Goal: Information Seeking & Learning: Check status

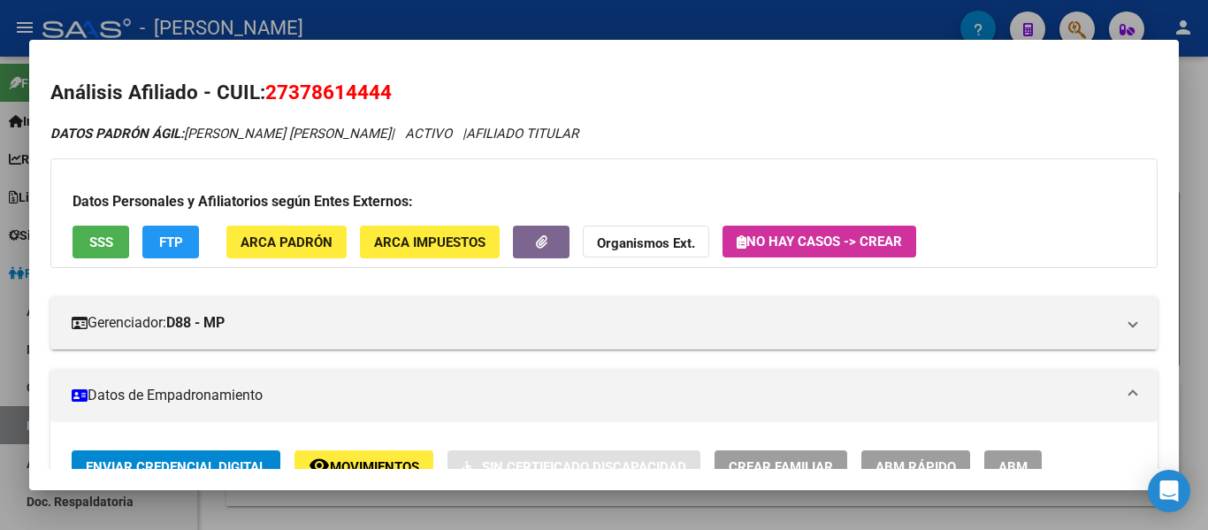
click at [602, 36] on div at bounding box center [604, 265] width 1208 height 530
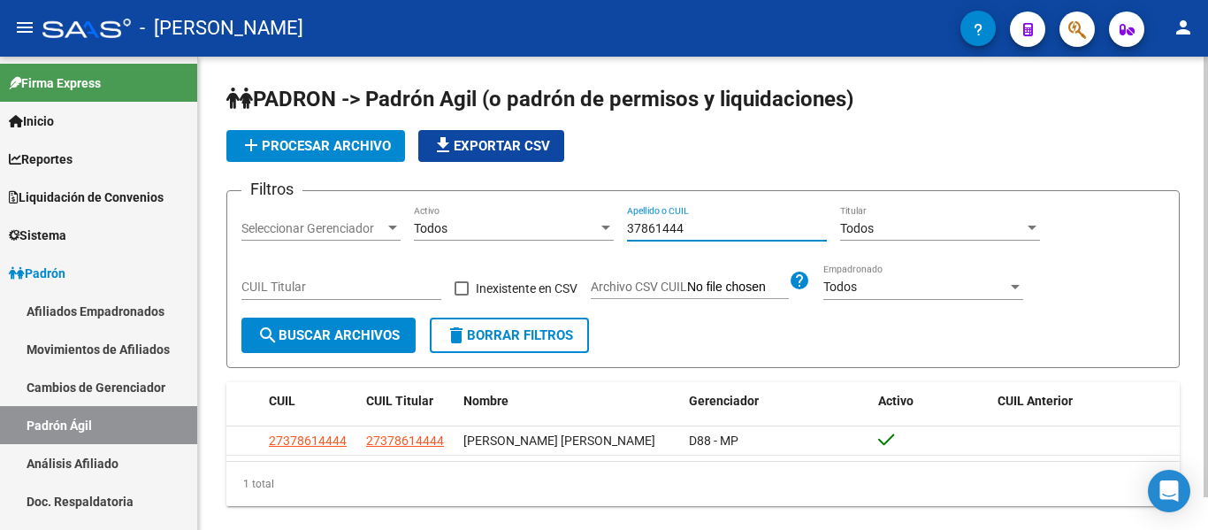
drag, startPoint x: 714, startPoint y: 231, endPoint x: 584, endPoint y: 231, distance: 130.0
click at [584, 231] on div "Filtros Seleccionar Gerenciador Seleccionar Gerenciador Todos Activo 37861444 A…" at bounding box center [703, 261] width 924 height 112
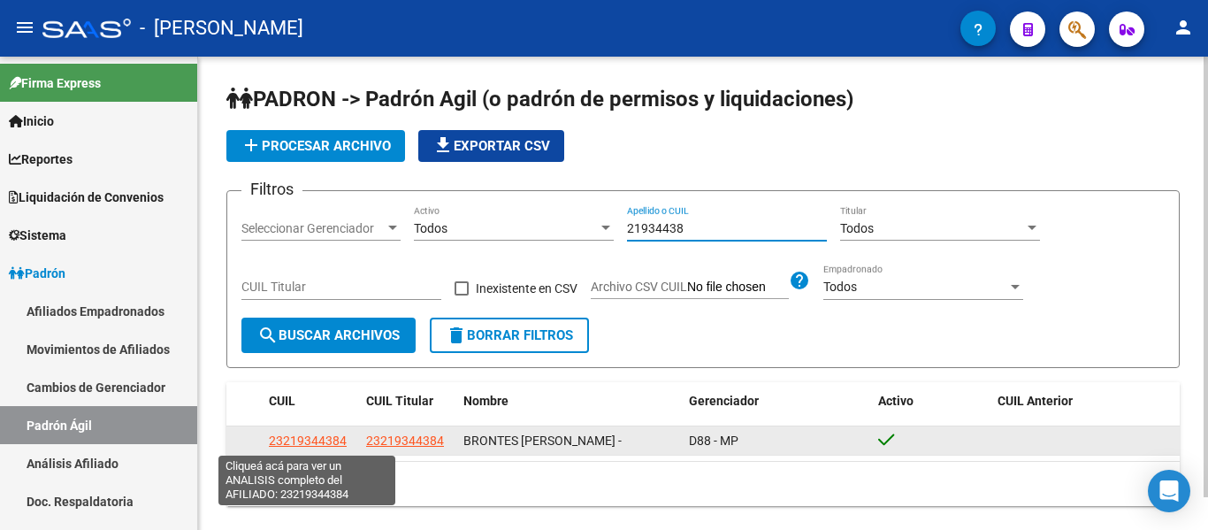
type input "21934438"
click at [302, 442] on span "23219344384" at bounding box center [308, 440] width 78 height 14
type textarea "23219344384"
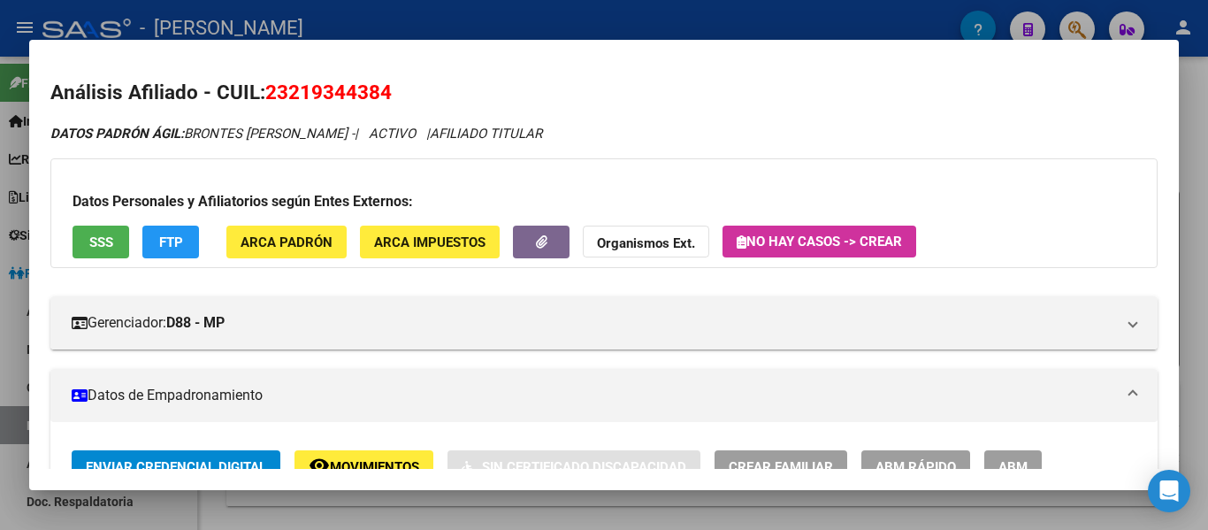
click at [619, 24] on div at bounding box center [604, 265] width 1208 height 530
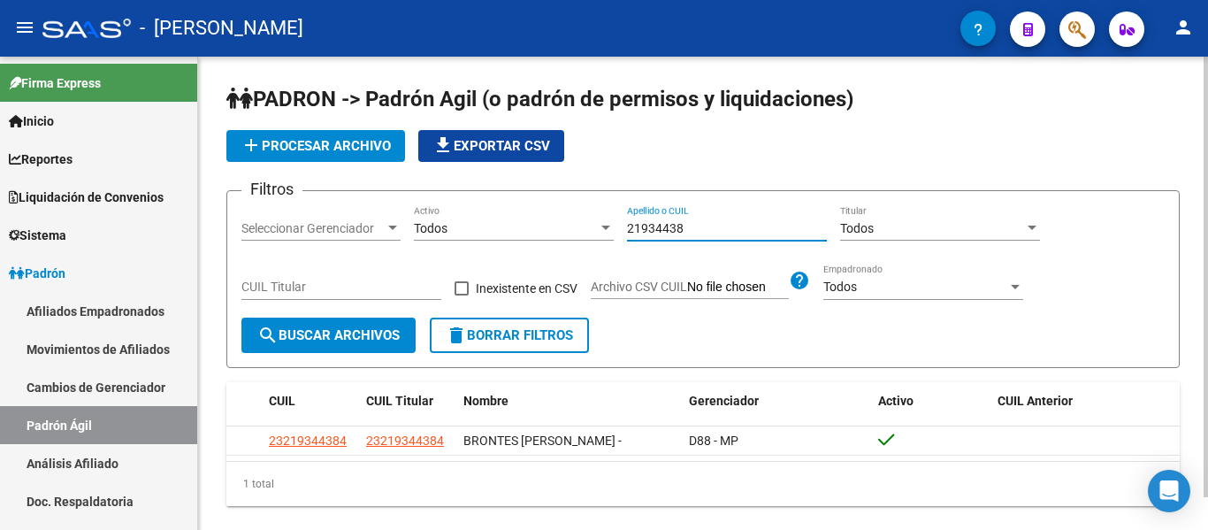
drag, startPoint x: 698, startPoint y: 229, endPoint x: 525, endPoint y: 196, distance: 175.6
click at [525, 196] on form "Filtros Seleccionar Gerenciador Seleccionar Gerenciador Todos Activo 21934438 A…" at bounding box center [703, 279] width 954 height 178
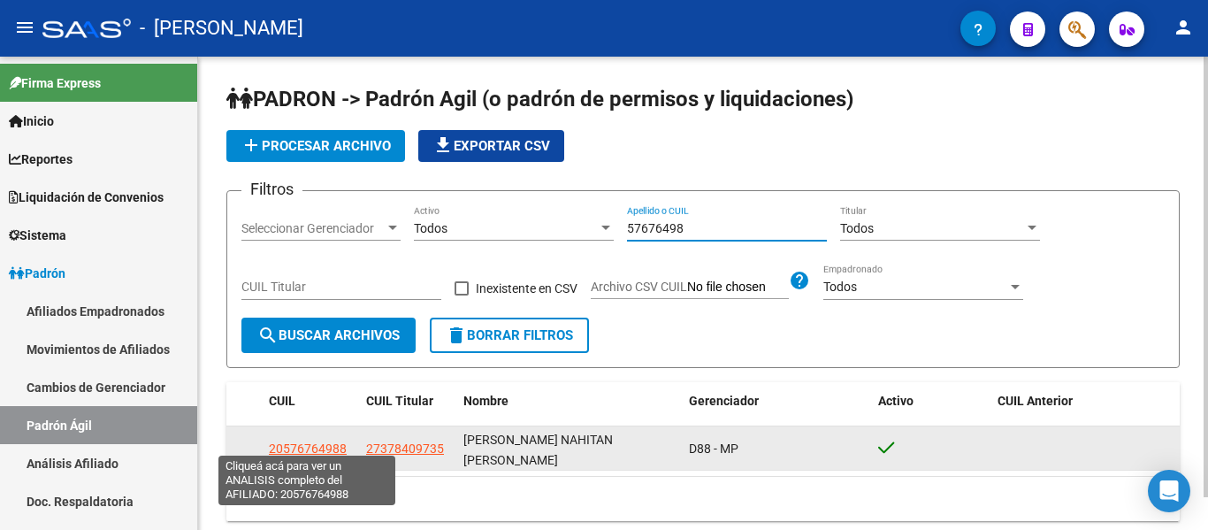
type input "57676498"
click at [314, 441] on span "20576764988" at bounding box center [308, 448] width 78 height 14
type textarea "20576764988"
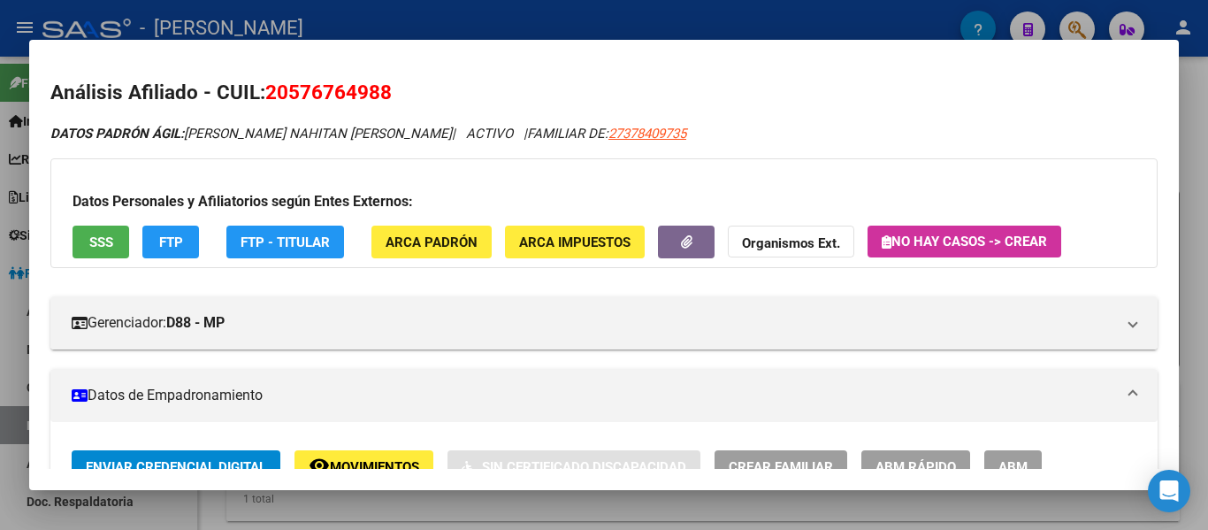
click at [674, 22] on div at bounding box center [604, 265] width 1208 height 530
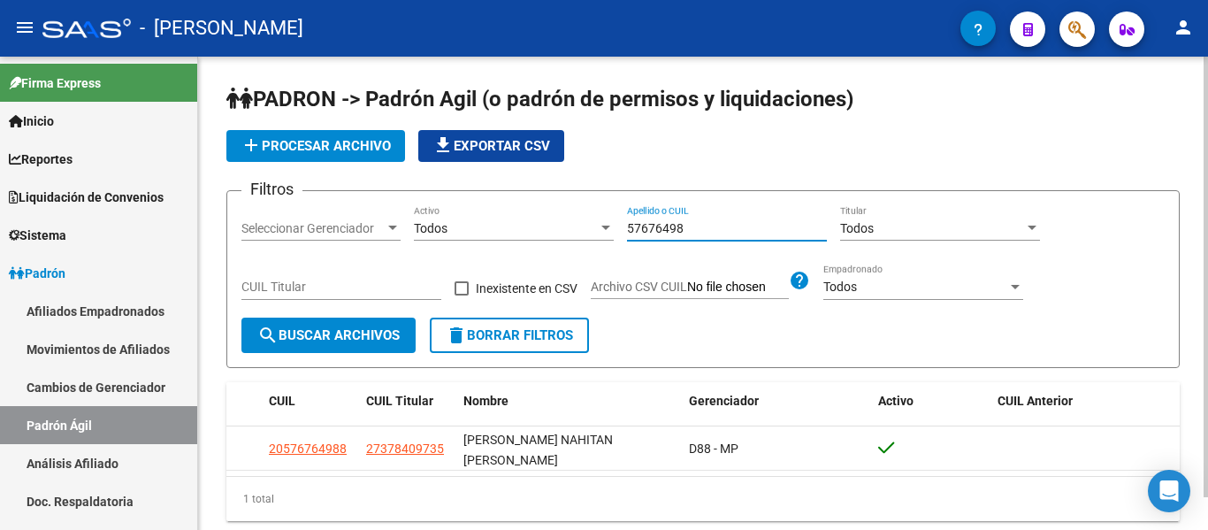
drag, startPoint x: 701, startPoint y: 233, endPoint x: 610, endPoint y: 218, distance: 92.2
click at [610, 219] on div "Filtros Seleccionar Gerenciador Seleccionar Gerenciador Todos Activo 57676498 A…" at bounding box center [703, 261] width 924 height 112
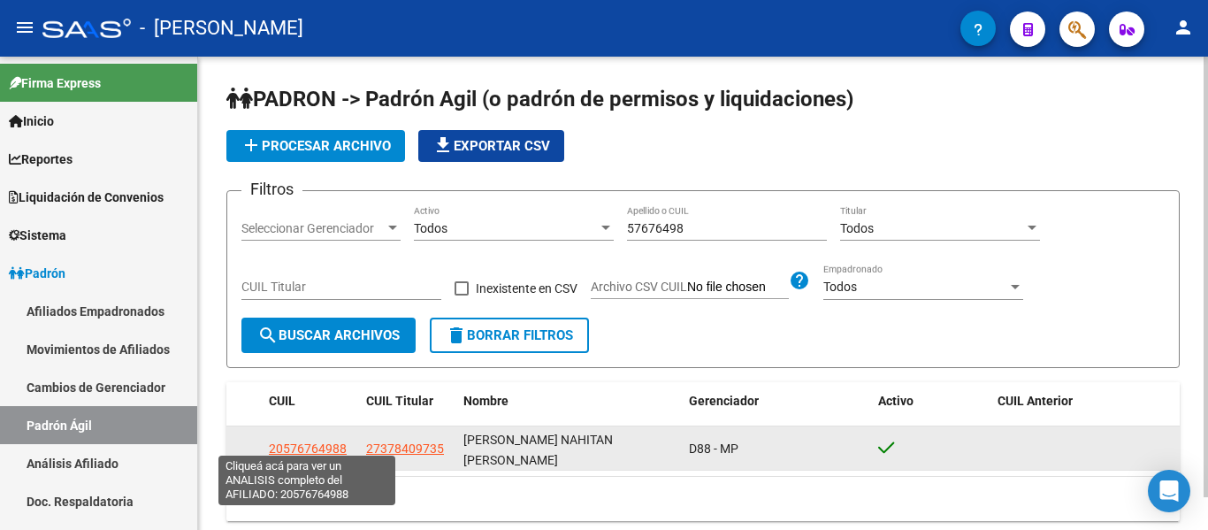
click at [325, 441] on span "20576764988" at bounding box center [308, 448] width 78 height 14
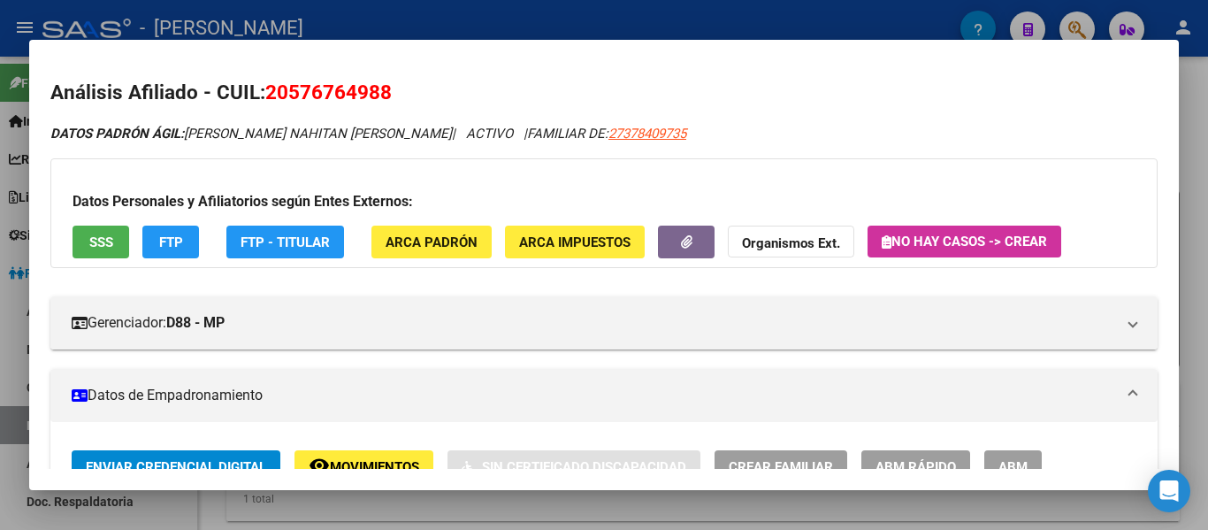
click at [673, 16] on div at bounding box center [604, 265] width 1208 height 530
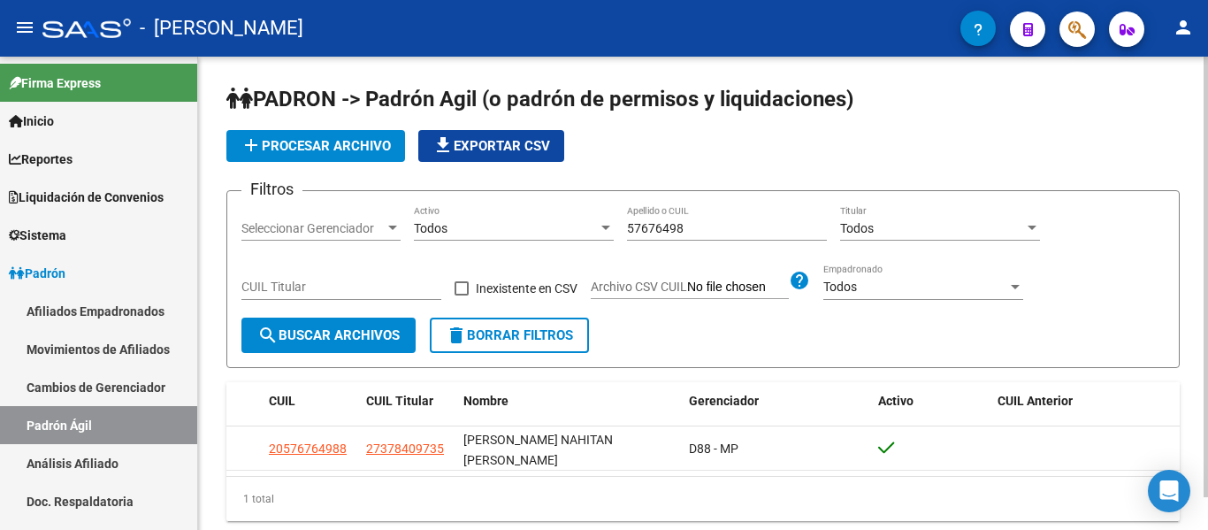
drag, startPoint x: 713, startPoint y: 232, endPoint x: 468, endPoint y: 234, distance: 245.0
click at [468, 234] on div "Filtros Seleccionar Gerenciador Seleccionar Gerenciador Todos Activo 57676498 A…" at bounding box center [703, 261] width 924 height 112
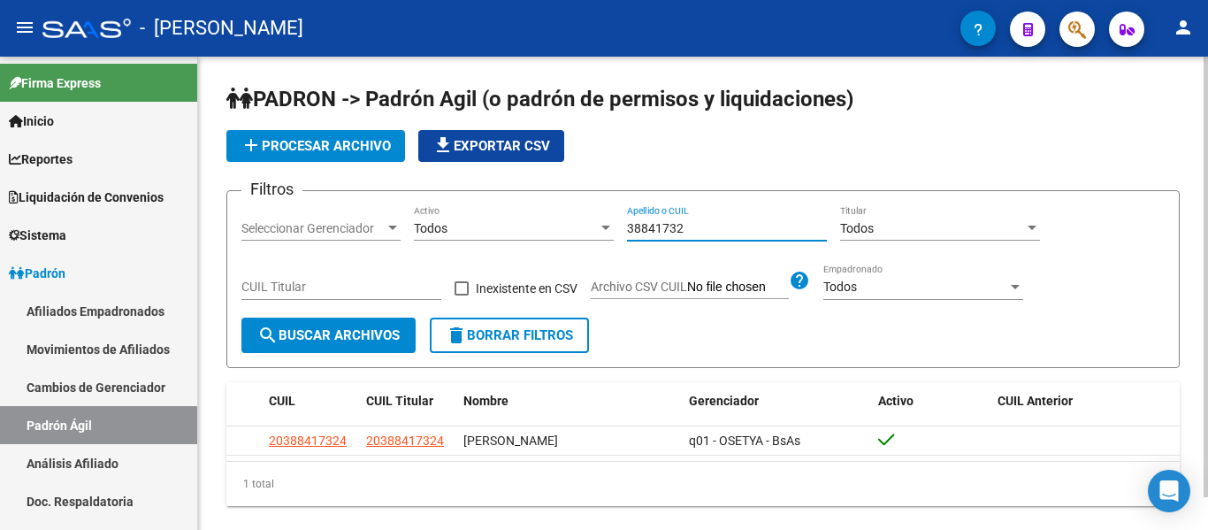
drag, startPoint x: 727, startPoint y: 224, endPoint x: 560, endPoint y: 219, distance: 167.2
click at [560, 219] on div "Filtros Seleccionar Gerenciador Seleccionar Gerenciador Todos Activo 38841732 A…" at bounding box center [703, 261] width 924 height 112
type input "3"
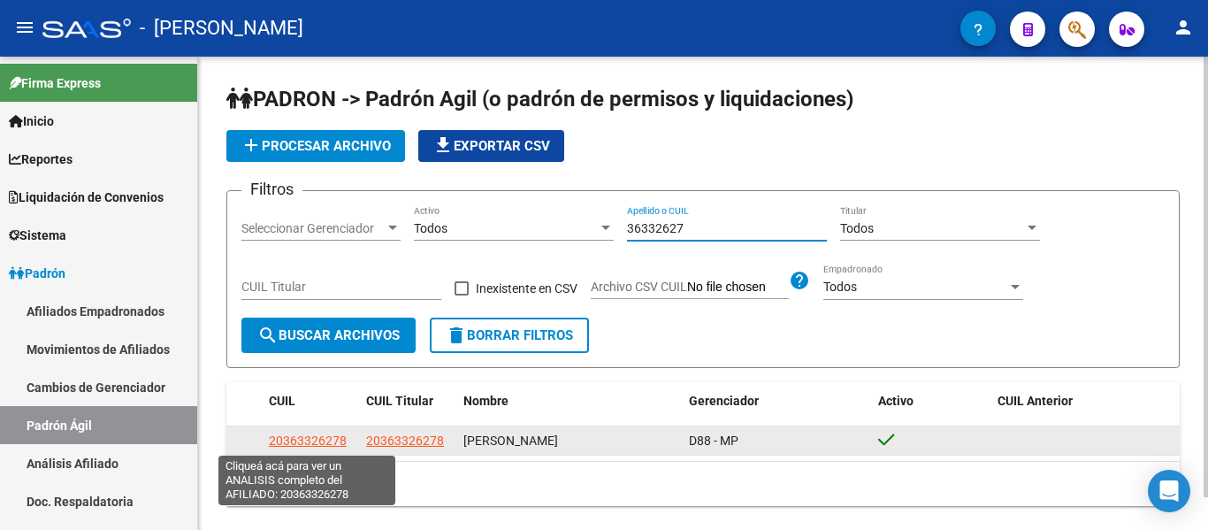
type input "36332627"
click at [272, 442] on span "20363326278" at bounding box center [308, 440] width 78 height 14
type textarea "20363326278"
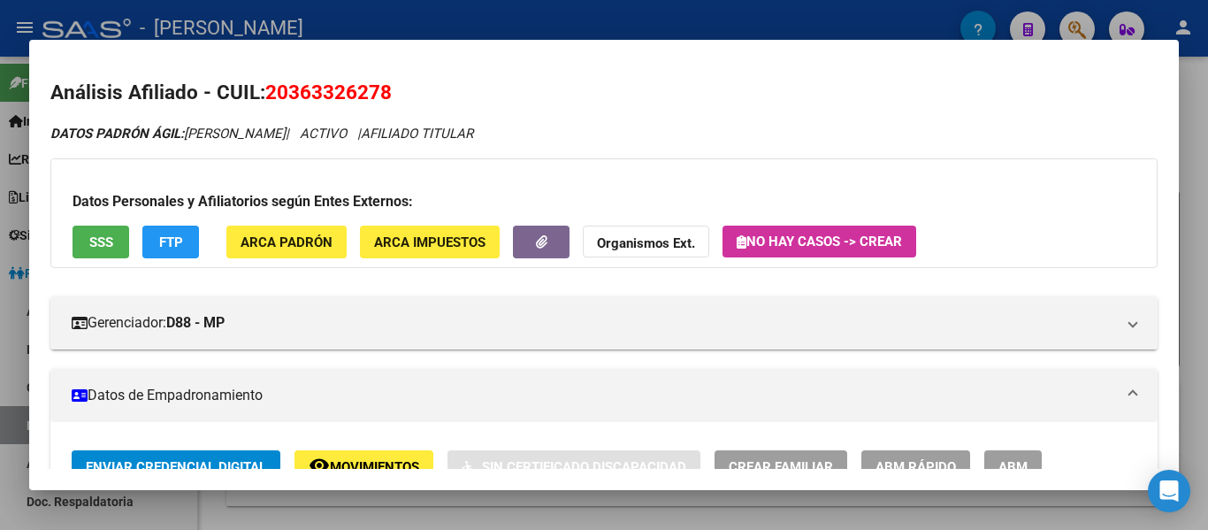
click at [555, 34] on div at bounding box center [604, 265] width 1208 height 530
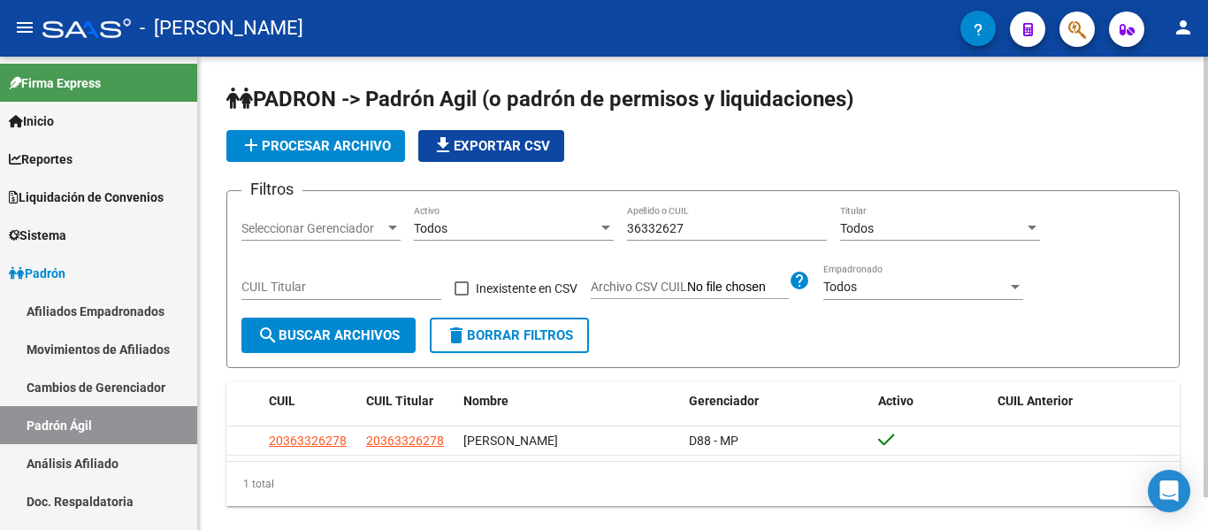
drag, startPoint x: 697, startPoint y: 224, endPoint x: 568, endPoint y: 202, distance: 131.0
click at [568, 202] on form "Filtros Seleccionar Gerenciador Seleccionar Gerenciador Todos Activo 36332627 A…" at bounding box center [703, 279] width 954 height 178
drag, startPoint x: 705, startPoint y: 233, endPoint x: 563, endPoint y: 226, distance: 141.7
click at [563, 226] on div "Filtros Seleccionar Gerenciador Seleccionar Gerenciador Todos Activo 36332627 A…" at bounding box center [703, 261] width 924 height 112
type input "3"
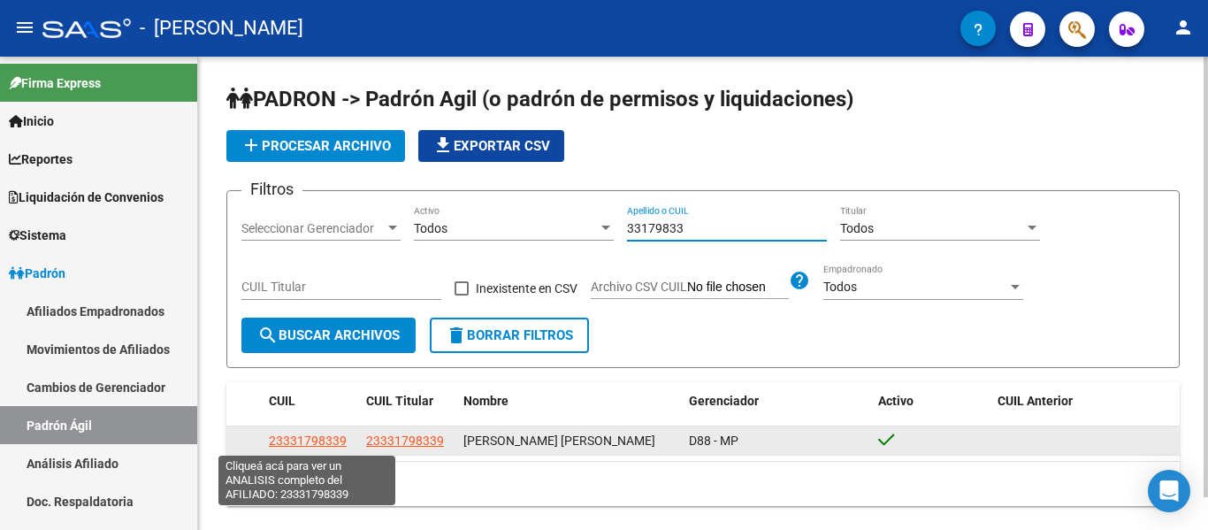
type input "33179833"
click at [323, 440] on span "23331798339" at bounding box center [308, 440] width 78 height 14
type textarea "23331798339"
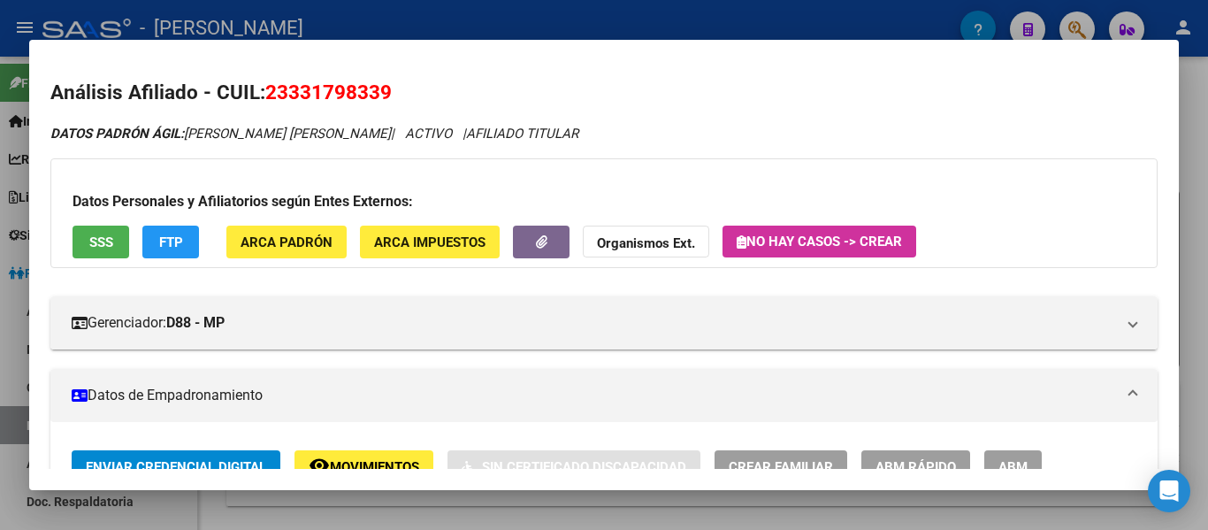
click at [617, 21] on div at bounding box center [604, 265] width 1208 height 530
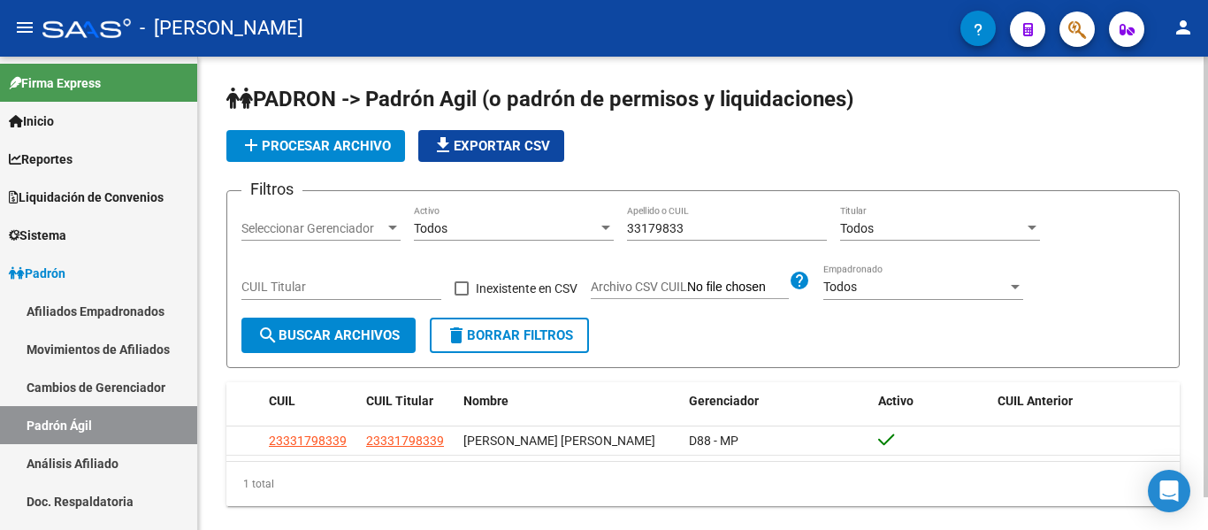
drag, startPoint x: 715, startPoint y: 228, endPoint x: 574, endPoint y: 216, distance: 141.2
click at [574, 216] on div "Filtros Seleccionar Gerenciador Seleccionar Gerenciador Todos Activo 33179833 A…" at bounding box center [703, 261] width 924 height 112
drag, startPoint x: 701, startPoint y: 226, endPoint x: 593, endPoint y: 218, distance: 108.2
click at [625, 225] on div "Filtros Seleccionar Gerenciador Seleccionar Gerenciador Todos Activo 33179833 A…" at bounding box center [703, 261] width 924 height 112
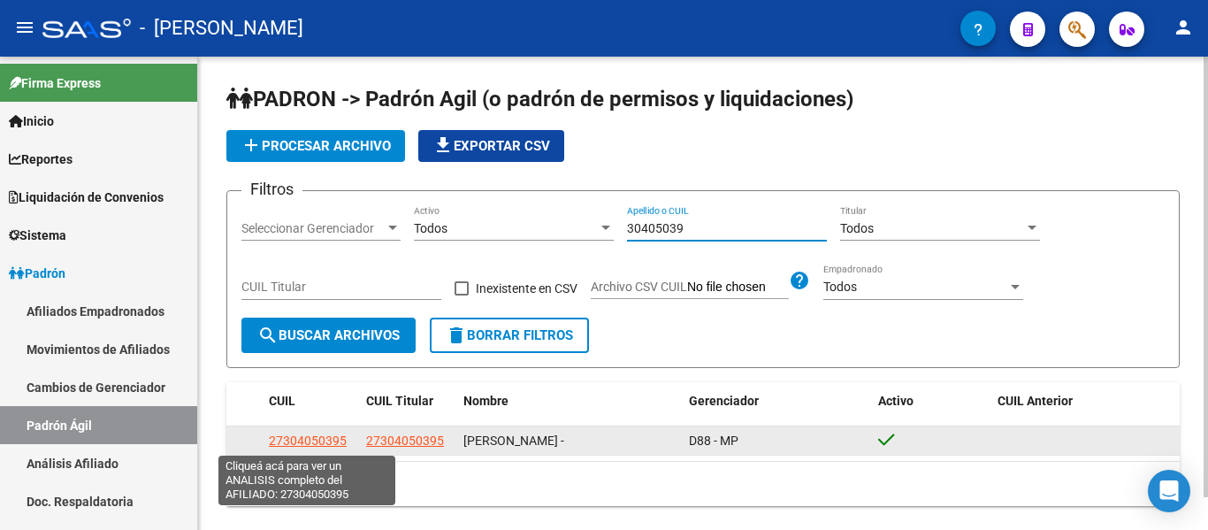
type input "30405039"
click at [309, 437] on span "27304050395" at bounding box center [308, 440] width 78 height 14
type textarea "27304050395"
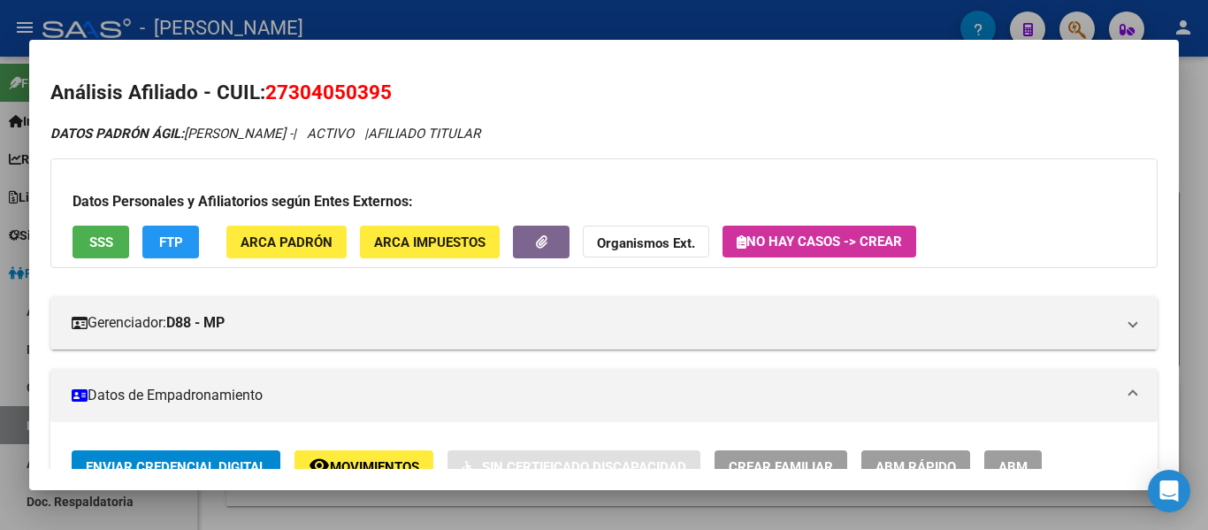
click at [594, 11] on div at bounding box center [604, 265] width 1208 height 530
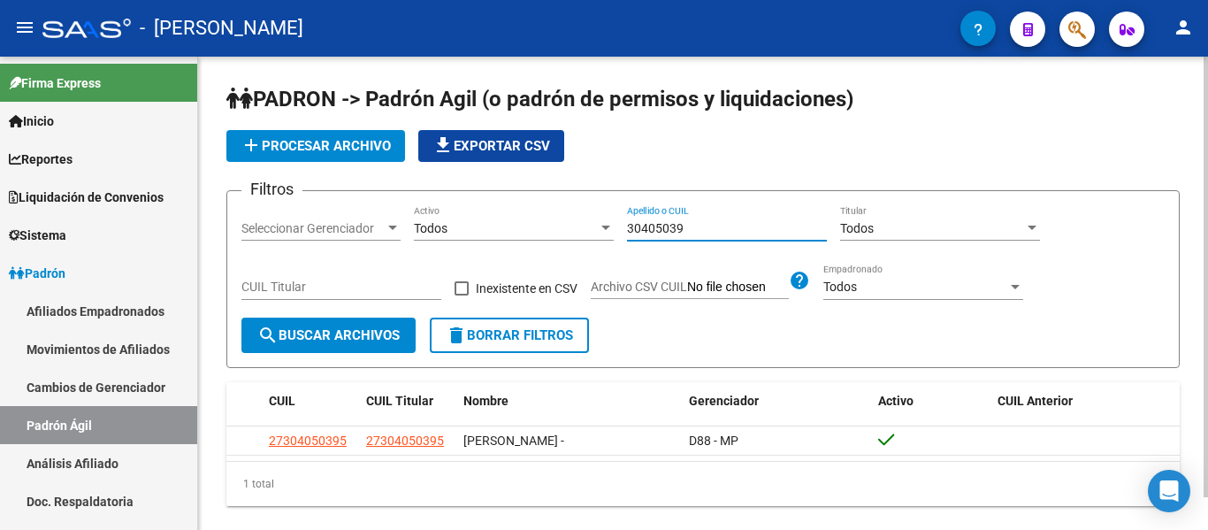
drag, startPoint x: 709, startPoint y: 234, endPoint x: 610, endPoint y: 233, distance: 98.2
click at [610, 233] on div "Filtros Seleccionar Gerenciador Seleccionar Gerenciador Todos Activo 30405039 A…" at bounding box center [703, 261] width 924 height 112
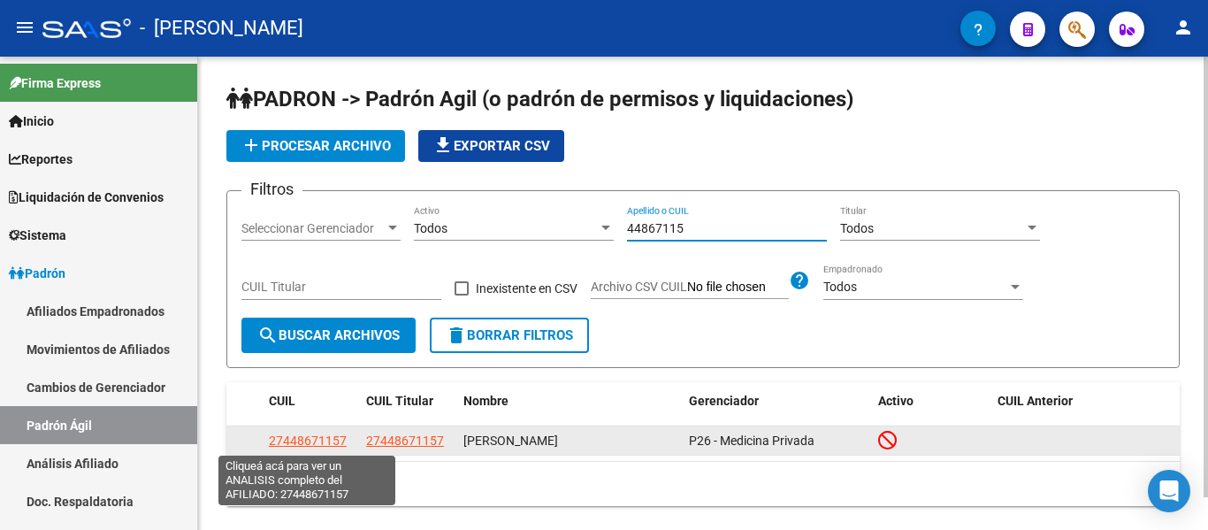
type input "44867115"
click at [304, 444] on span "27448671157" at bounding box center [308, 440] width 78 height 14
type textarea "27448671157"
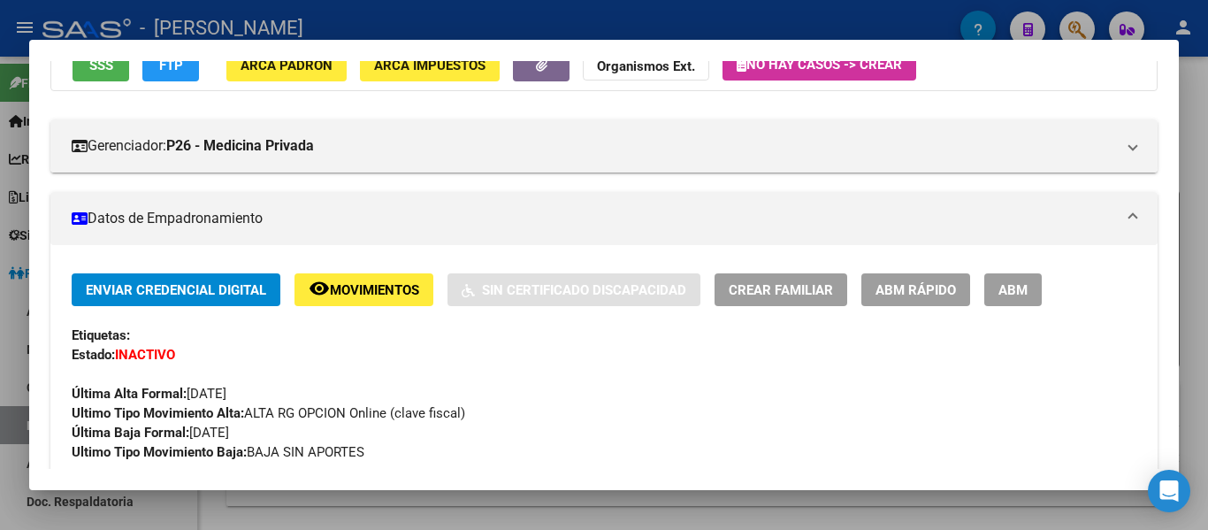
scroll to position [177, 0]
click at [526, 21] on div at bounding box center [604, 265] width 1208 height 530
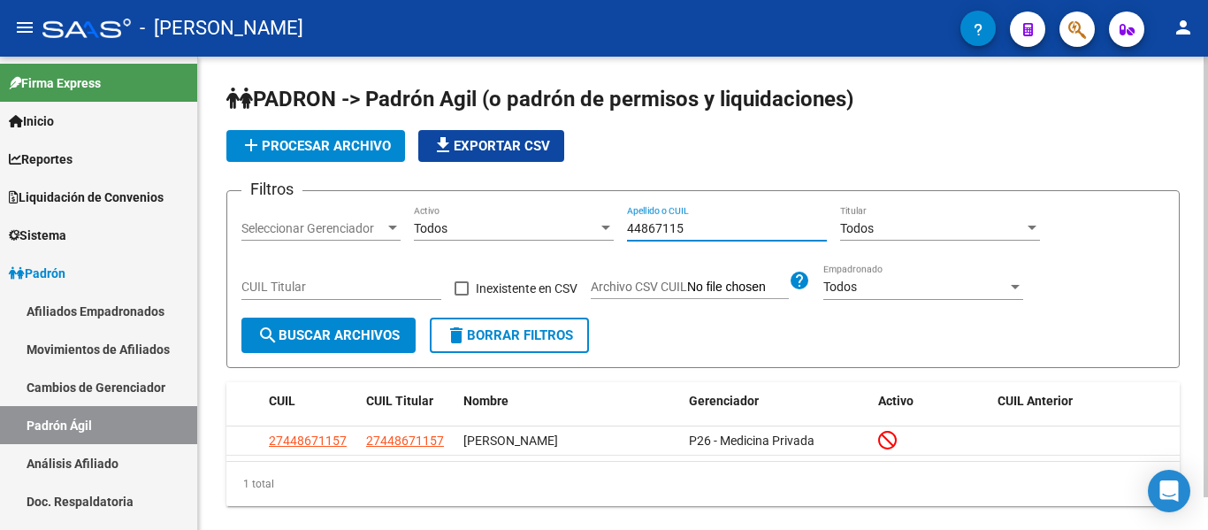
drag, startPoint x: 701, startPoint y: 225, endPoint x: 582, endPoint y: 214, distance: 119.9
click at [582, 214] on div "Filtros Seleccionar Gerenciador Seleccionar Gerenciador Todos Activo 44867115 A…" at bounding box center [703, 261] width 924 height 112
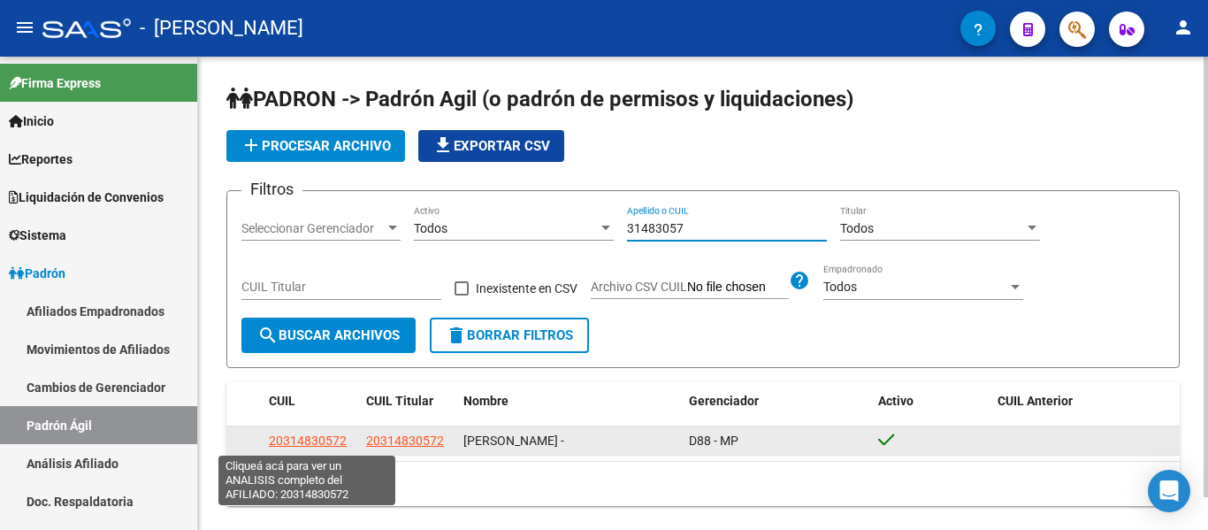
type input "31483057"
click at [317, 446] on span "20314830572" at bounding box center [308, 440] width 78 height 14
type textarea "20314830572"
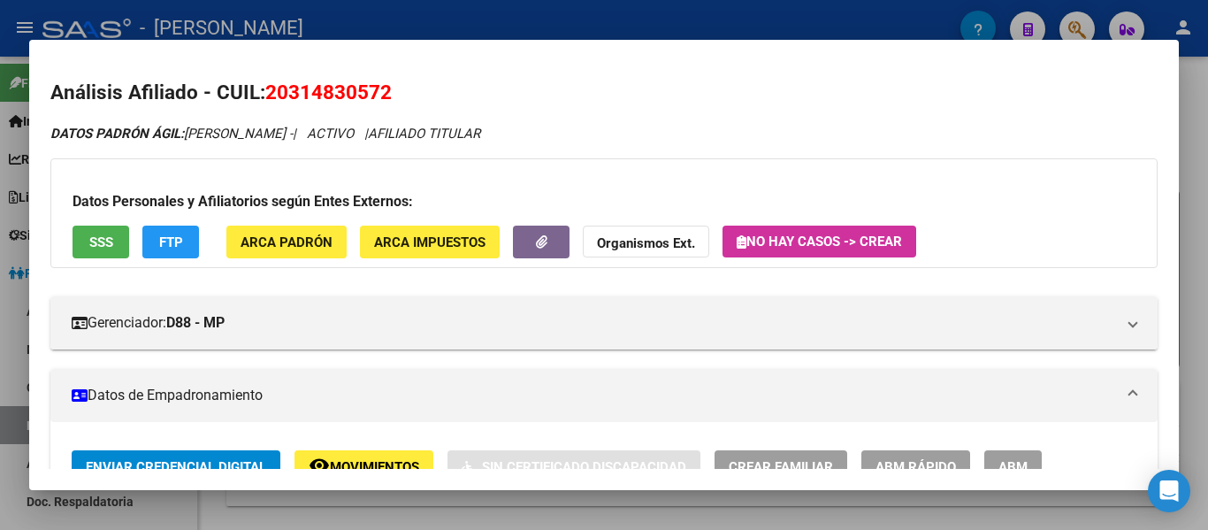
click at [539, 33] on div at bounding box center [604, 265] width 1208 height 530
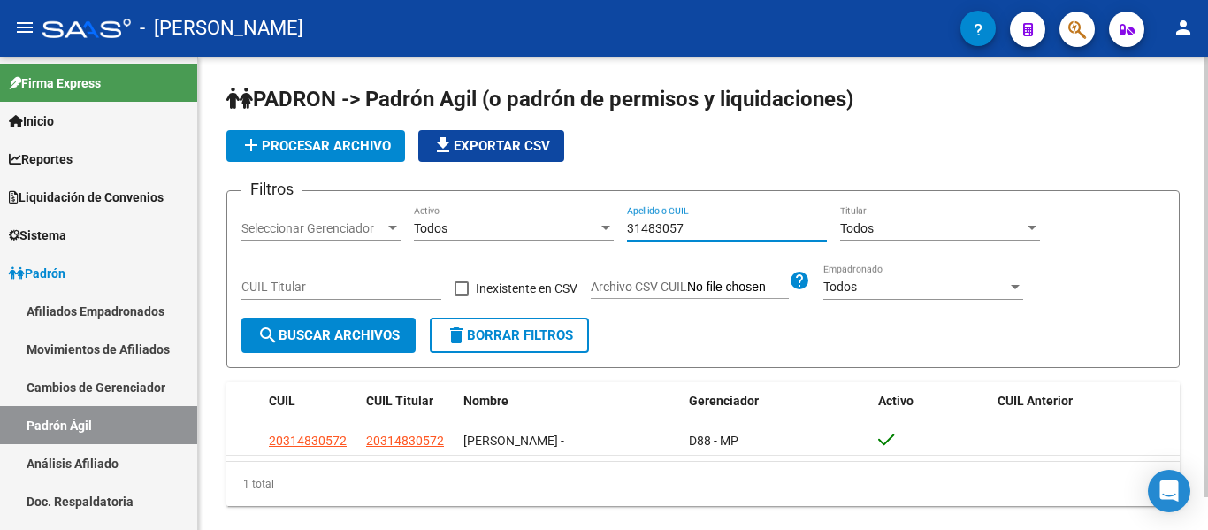
drag, startPoint x: 703, startPoint y: 227, endPoint x: 551, endPoint y: 238, distance: 152.5
click at [551, 238] on div "Filtros Seleccionar Gerenciador Seleccionar Gerenciador Todos Activo 31483057 A…" at bounding box center [703, 261] width 924 height 112
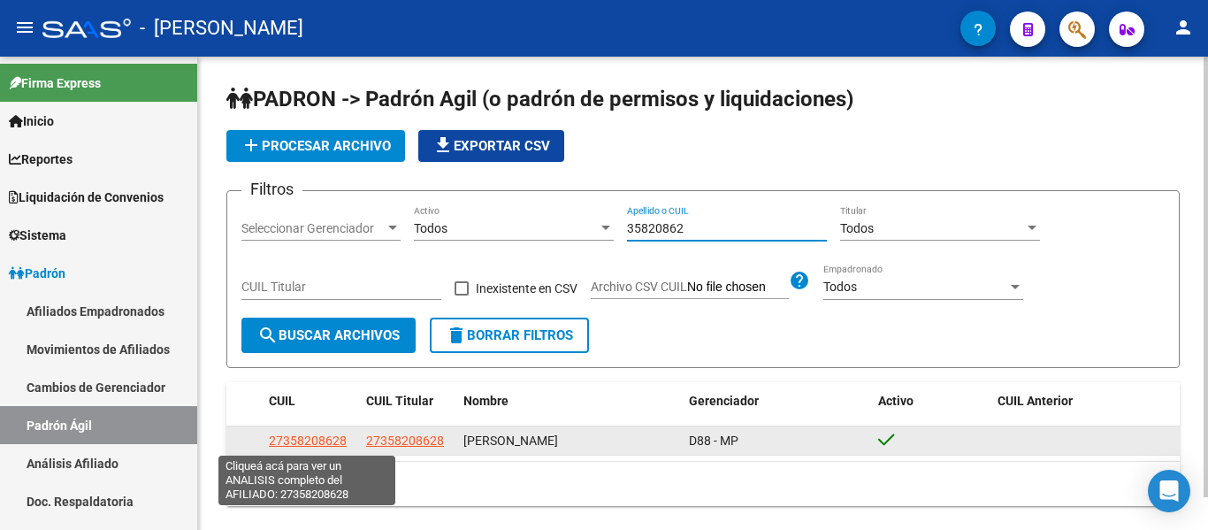
type input "35820862"
click at [283, 434] on span "27358208628" at bounding box center [308, 440] width 78 height 14
type textarea "27358208628"
